Goal: Task Accomplishment & Management: Complete application form

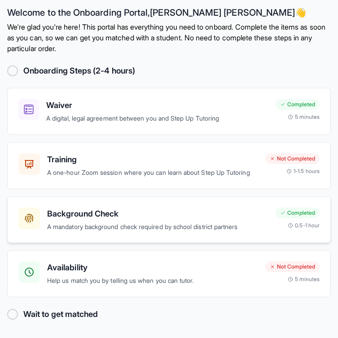
scroll to position [122, 0]
click at [186, 153] on h3 "Training" at bounding box center [152, 159] width 211 height 13
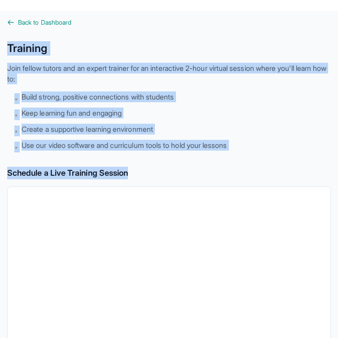
drag, startPoint x: 134, startPoint y: 57, endPoint x: 277, endPoint y: 202, distance: 203.6
click at [277, 202] on div "Back to Dashboard Training Join fellow tutors and an expert trainer for an inte…" at bounding box center [168, 321] width 323 height 606
copy div "Training Join fellow tutors and an expert trainer for an interactive 2-hour vir…"
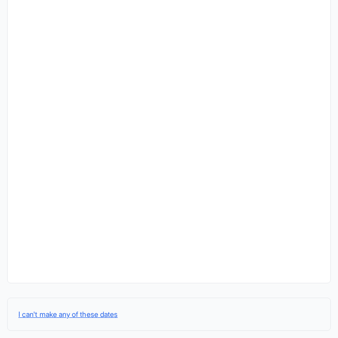
scroll to position [335, 0]
drag, startPoint x: 274, startPoint y: 304, endPoint x: 143, endPoint y: 304, distance: 131.0
click at [143, 304] on div "I can't make any of these dates" at bounding box center [168, 314] width 323 height 33
copy button "I can't make any of these dates"
click at [0, 0] on span "Background Check" at bounding box center [0, 0] width 0 height 0
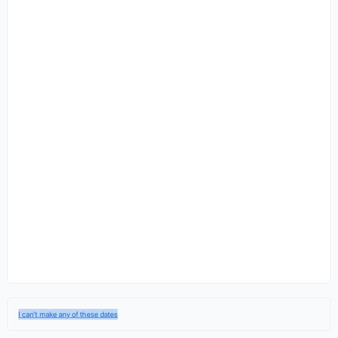
scroll to position [11, 0]
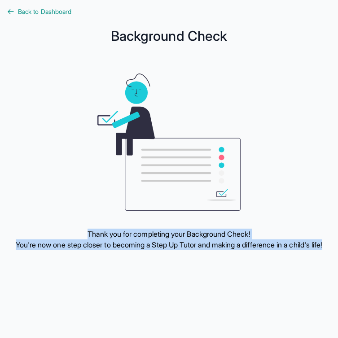
drag, startPoint x: 315, startPoint y: 267, endPoint x: 139, endPoint y: 244, distance: 177.7
click at [139, 244] on div "Thank you for completing your Background Check! You're now one step closer to b…" at bounding box center [169, 240] width 307 height 22
copy div "Thank you for completing your Background Check! You're now one step closer to b…"
click at [0, 0] on span "Availability" at bounding box center [0, 0] width 0 height 0
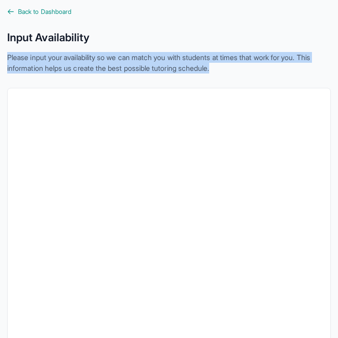
drag, startPoint x: 133, startPoint y: 67, endPoint x: 325, endPoint y: 91, distance: 193.0
click at [325, 91] on main "Back to Dashboard Input Availability Please input your availability so we can m…" at bounding box center [169, 250] width 338 height 500
copy p "Please input your availability so we can match you with students at times that …"
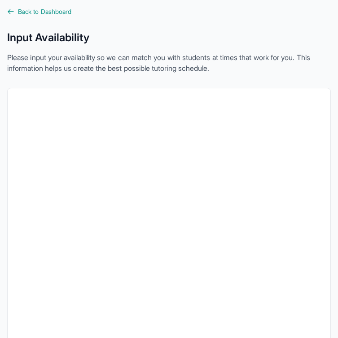
click at [330, 174] on main "Back to Dashboard Input Availability Please input your availability so we can m…" at bounding box center [169, 250] width 338 height 500
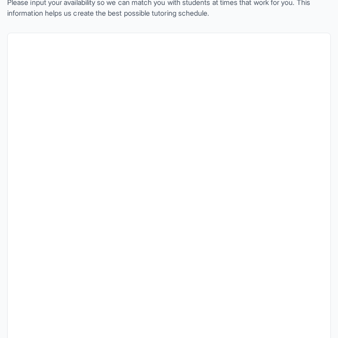
scroll to position [44, 0]
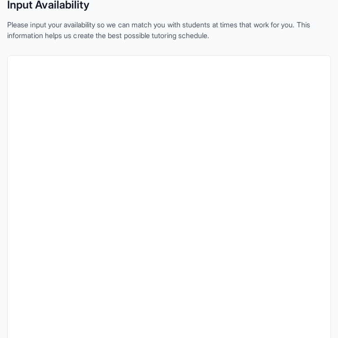
click at [0, 0] on span "Waiver" at bounding box center [0, 0] width 0 height 0
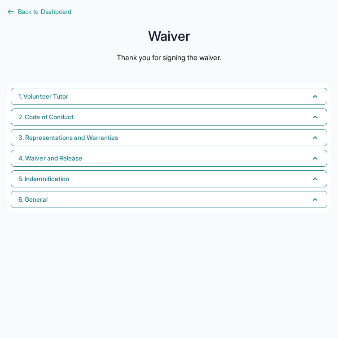
scroll to position [11, 0]
